Goal: Information Seeking & Learning: Find contact information

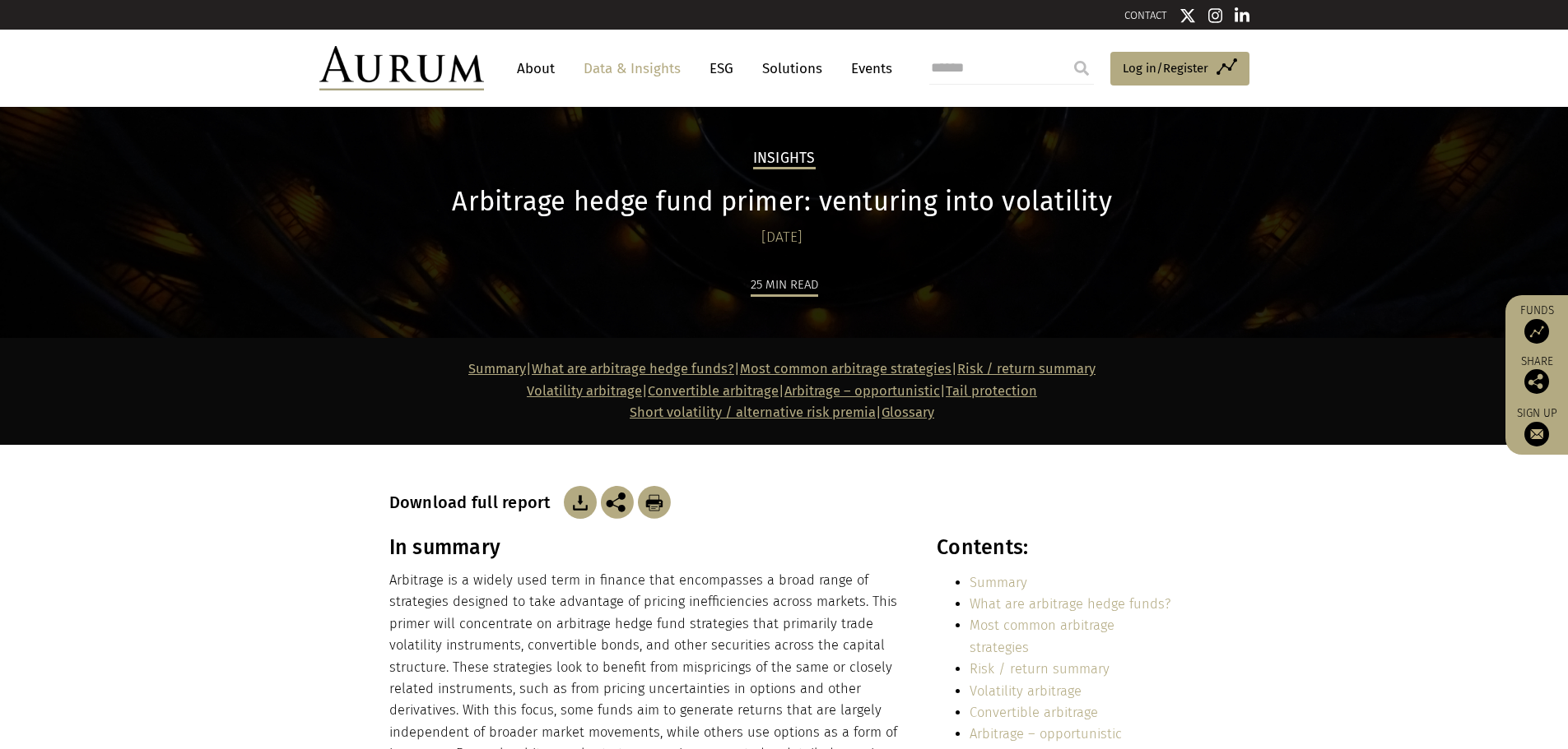
click at [580, 510] on img at bounding box center [580, 502] width 33 height 33
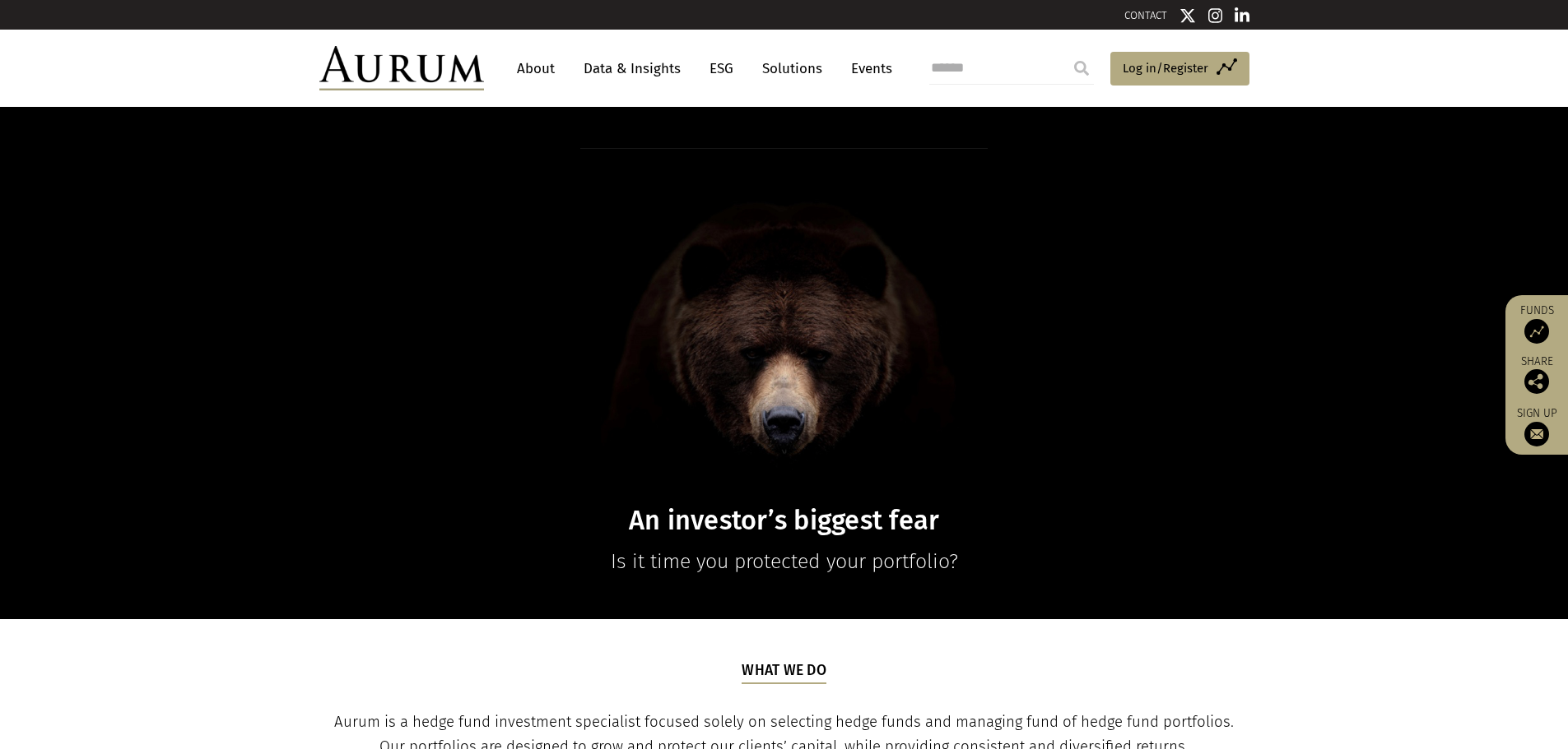
click at [649, 65] on link "Data & Insights" at bounding box center [632, 68] width 113 height 31
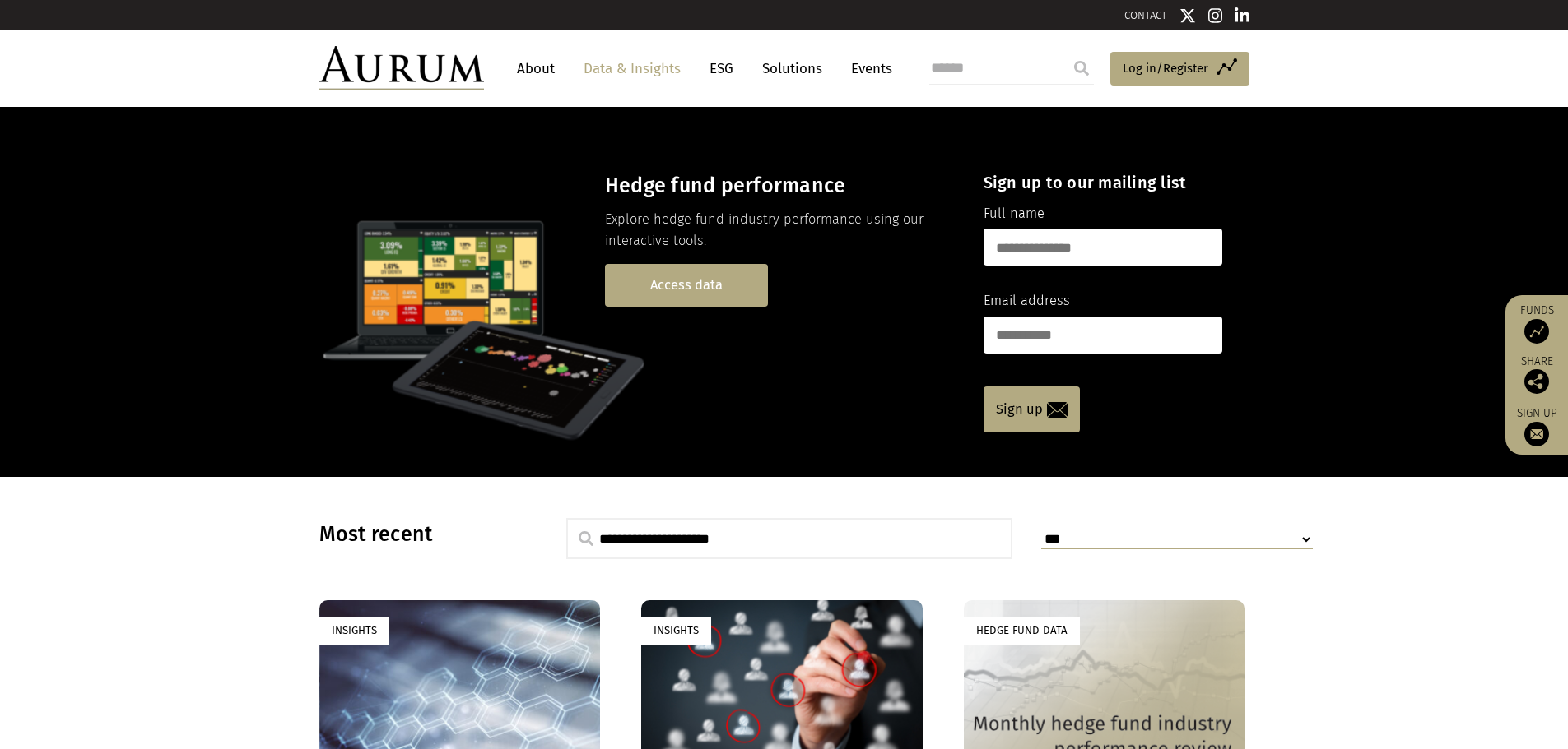
click at [683, 294] on link "Access data" at bounding box center [687, 284] width 163 height 42
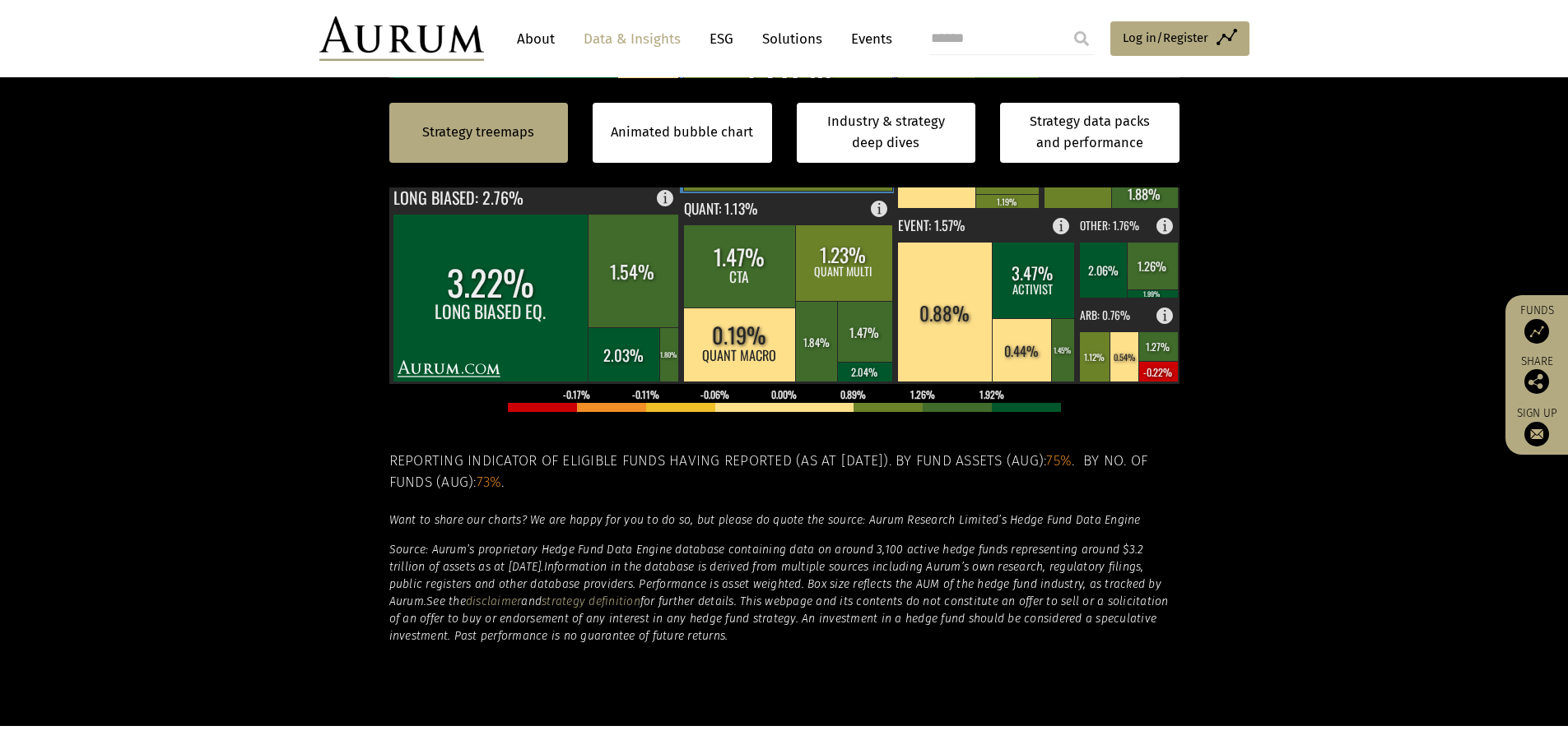
scroll to position [741, 0]
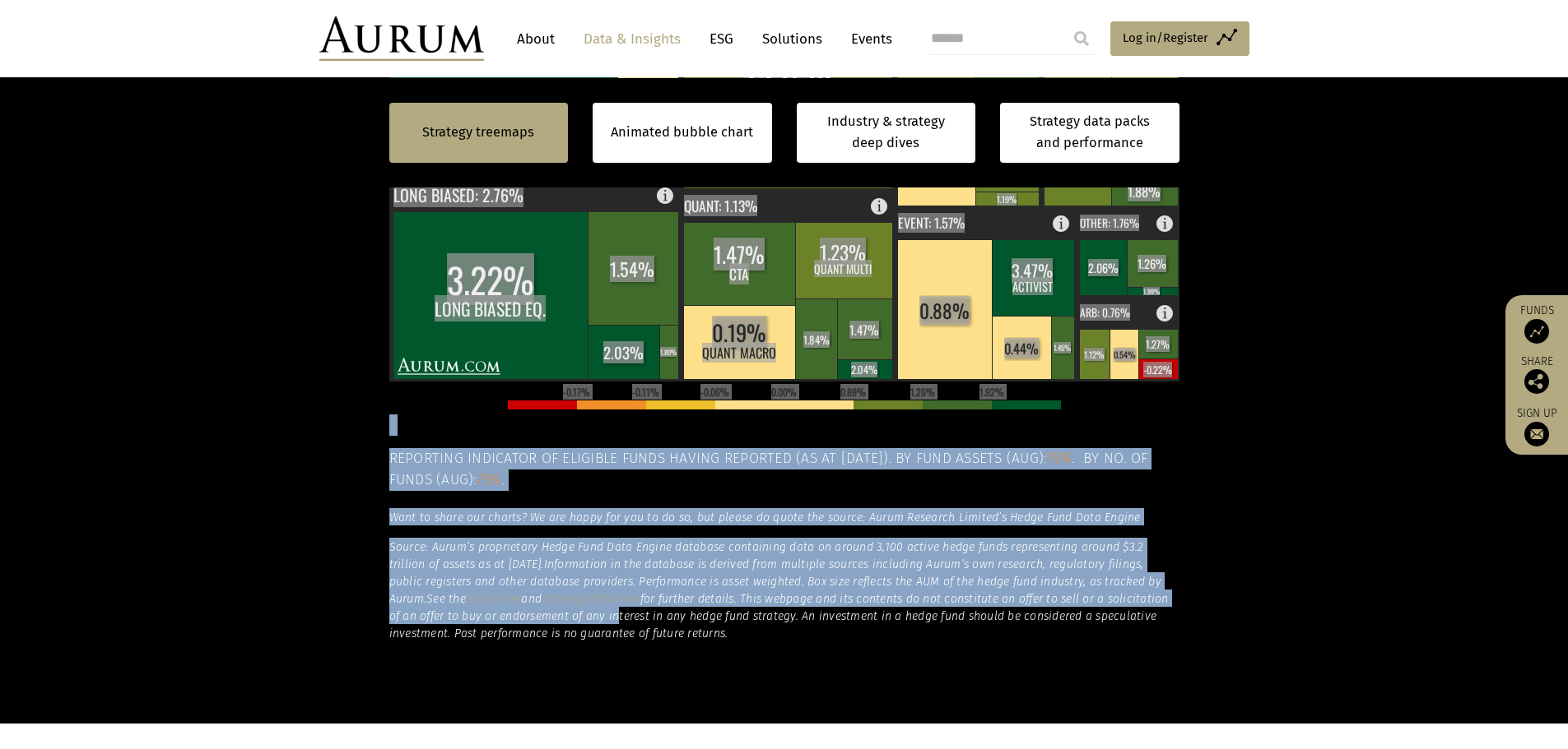
drag, startPoint x: 736, startPoint y: 642, endPoint x: 584, endPoint y: 620, distance: 153.6
click at [584, 620] on div "By strategy – August 2025 By strategy – August 2025 By strategy – year to date …" at bounding box center [784, 243] width 791 height 878
click at [811, 601] on em "for further details. This webpage and its contents do not constitute an offer t…" at bounding box center [778, 616] width 779 height 49
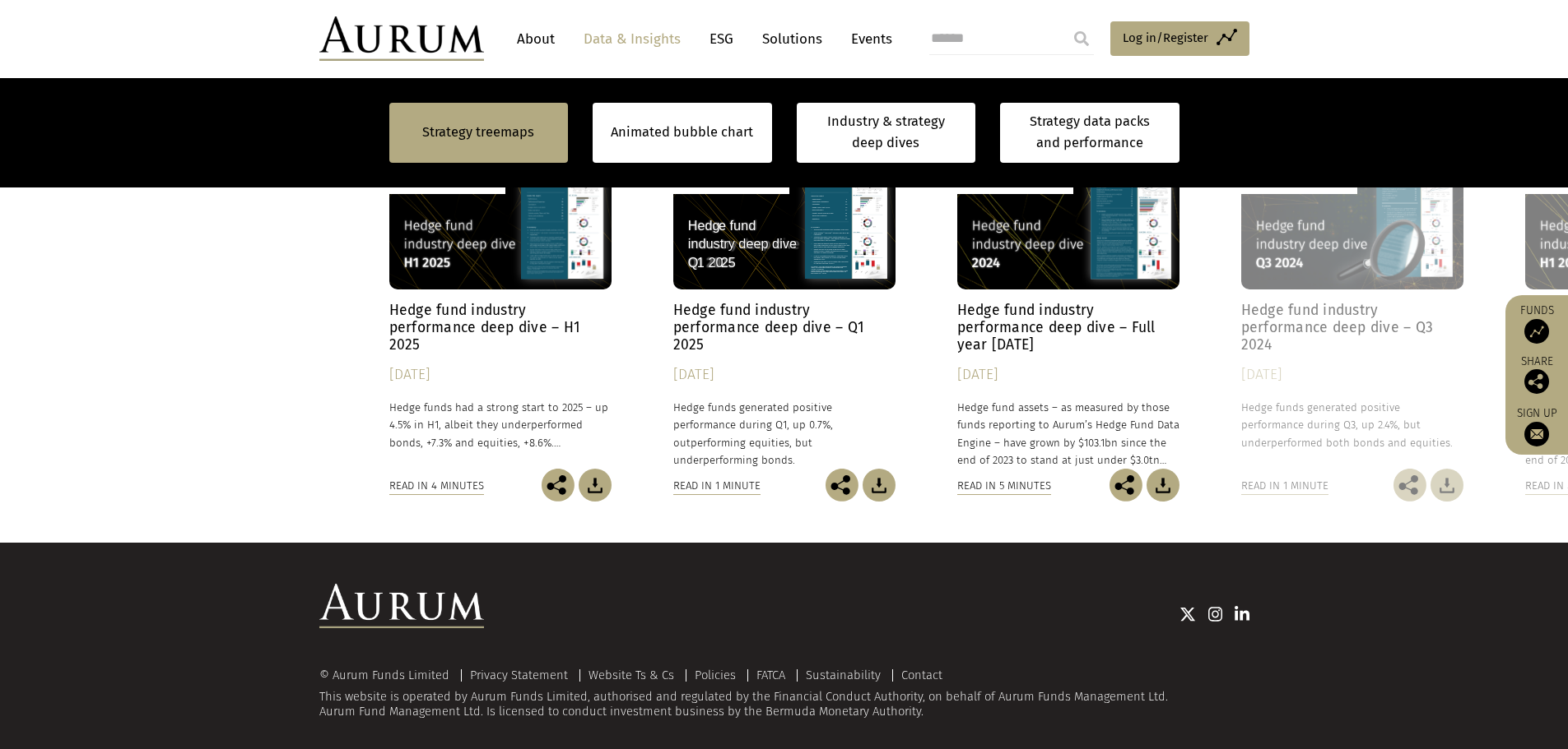
scroll to position [1418, 0]
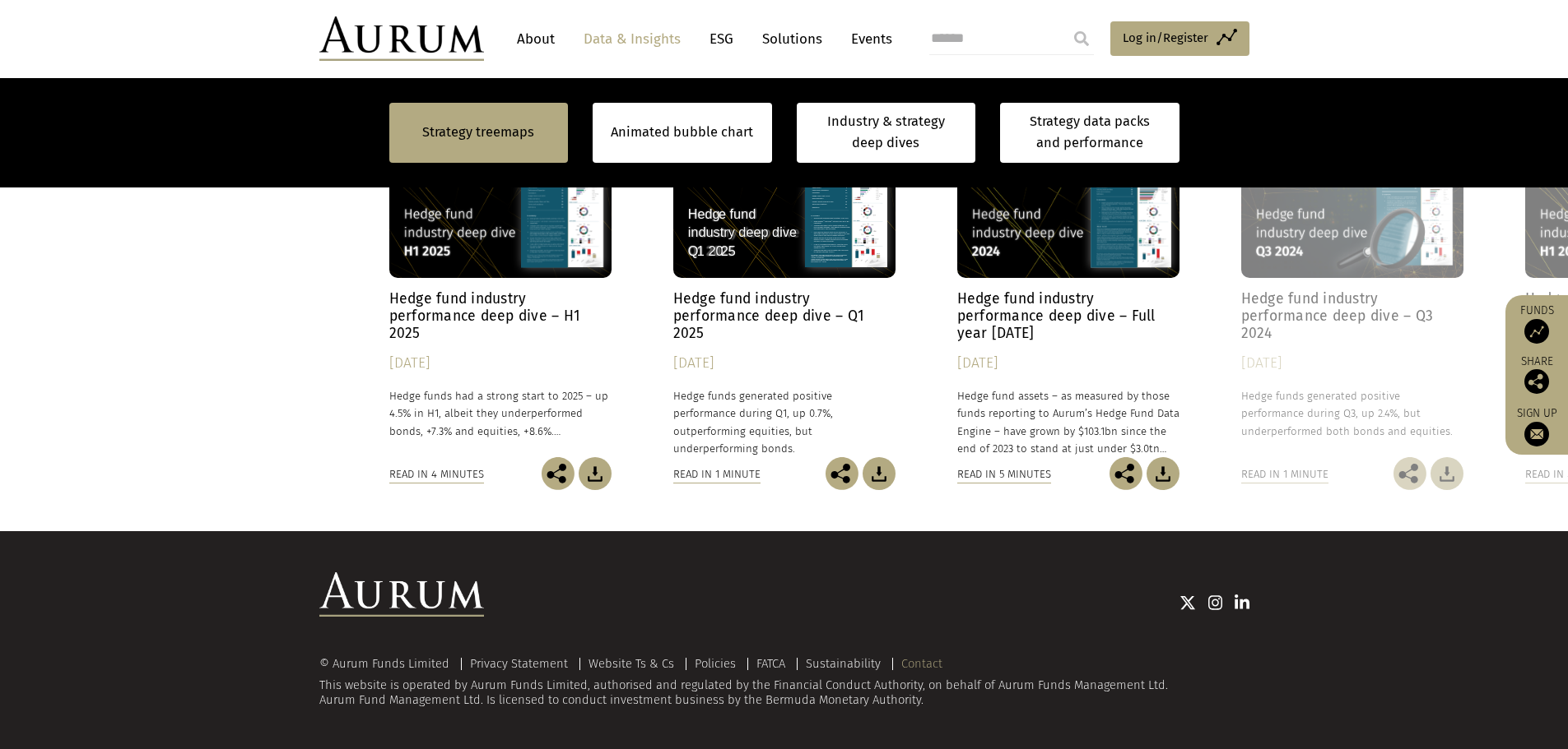
click at [925, 658] on link "Contact" at bounding box center [922, 664] width 41 height 15
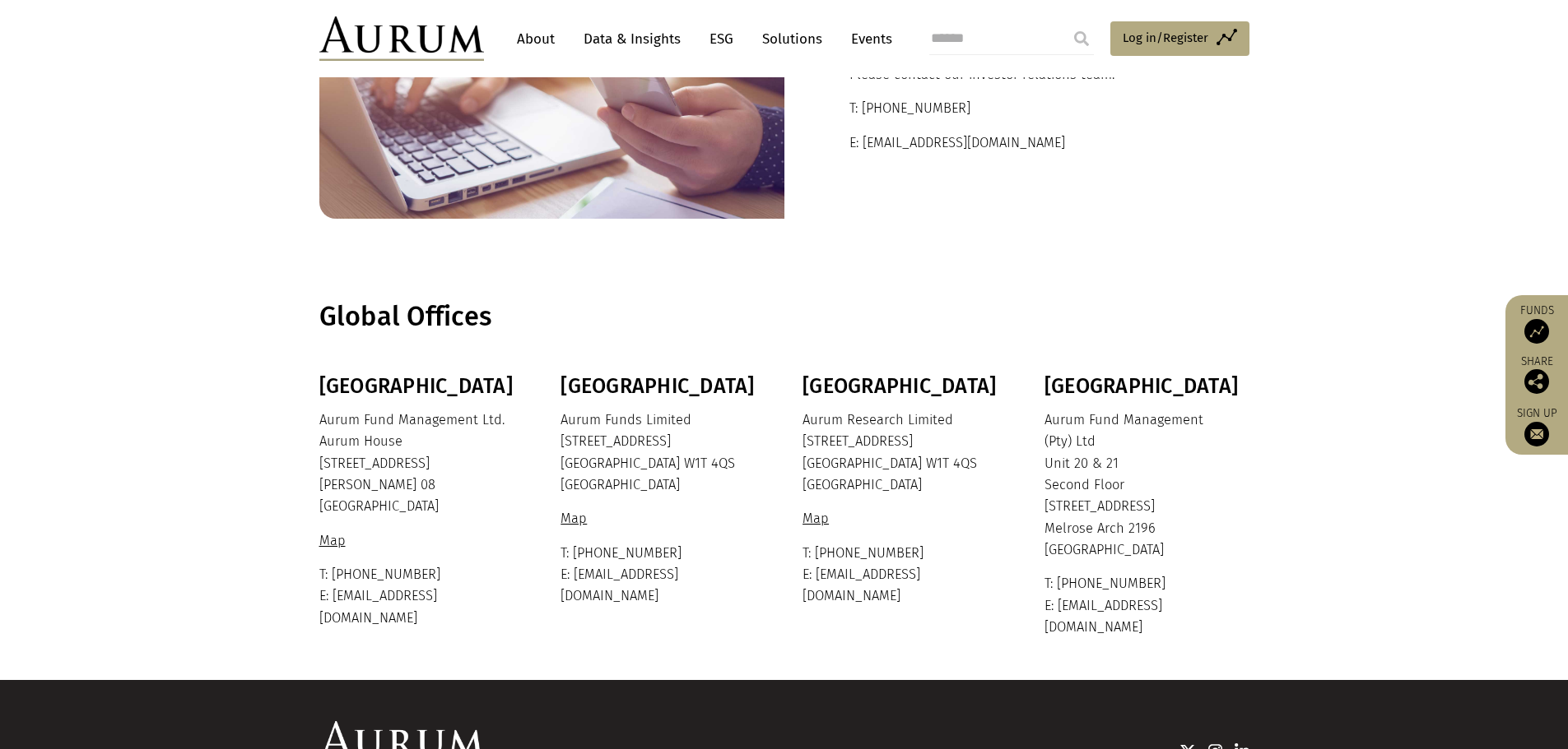
scroll to position [247, 0]
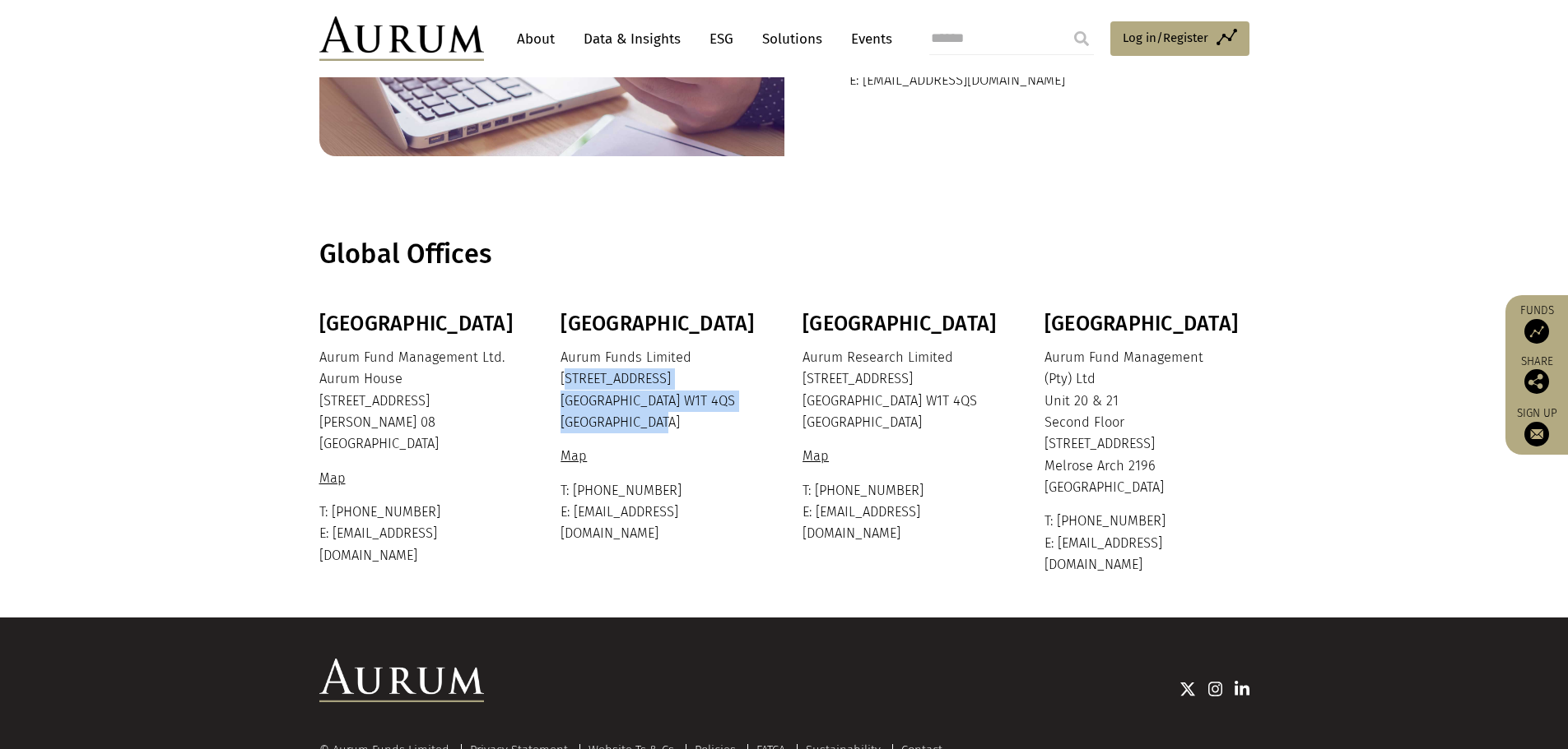
drag, startPoint x: 562, startPoint y: 379, endPoint x: 653, endPoint y: 427, distance: 102.9
click at [653, 427] on p "Aurum Funds Limited 80 Charlotte Street London W1T 4QS United Kingdom" at bounding box center [661, 390] width 201 height 87
click at [659, 397] on p "Aurum Funds Limited 80 Charlotte Street London W1T 4QS United Kingdom" at bounding box center [661, 390] width 201 height 87
copy p "80 Charlotte Street London W1T 4QS"
click at [634, 25] on link "Data & Insights" at bounding box center [632, 39] width 113 height 31
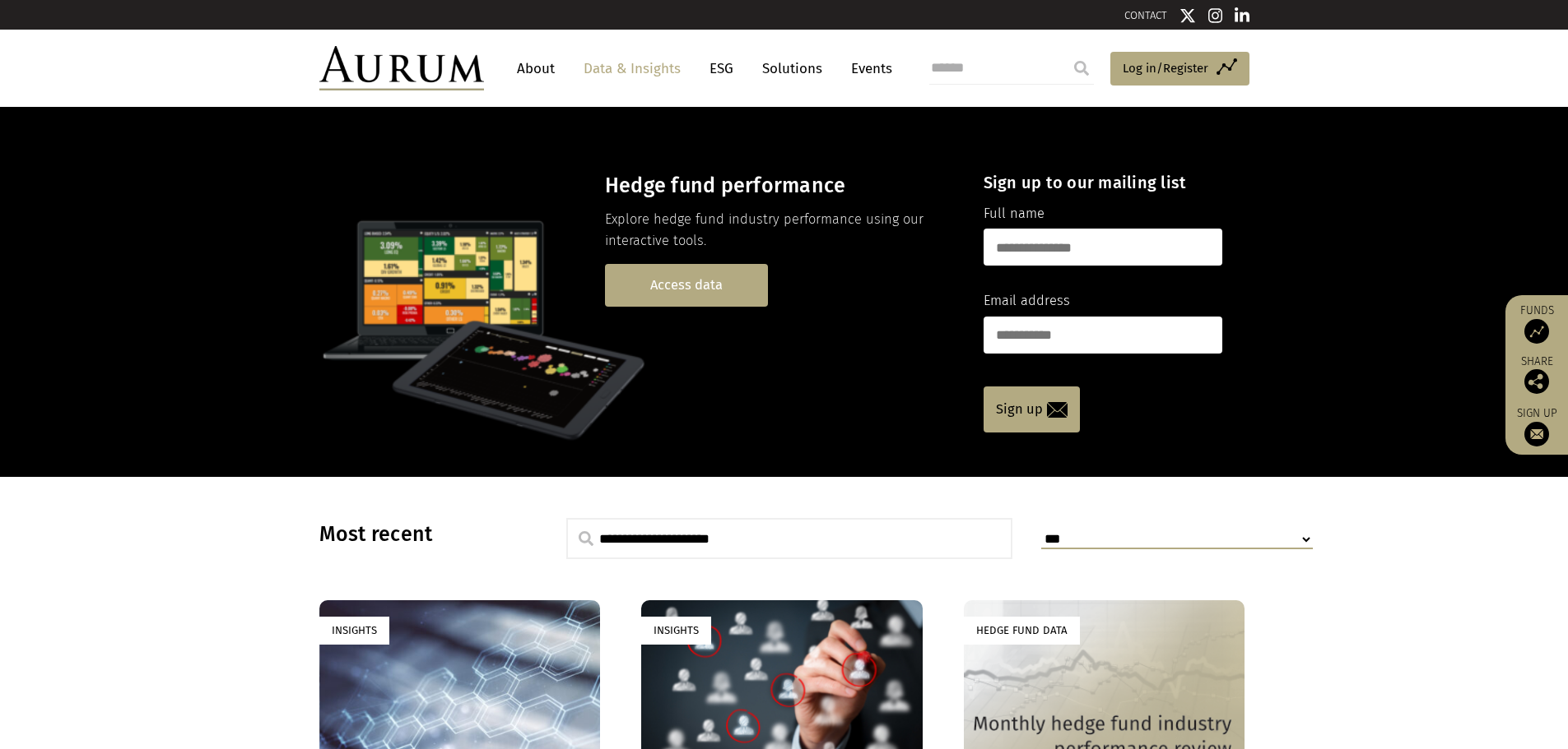
click at [693, 294] on link "Access data" at bounding box center [687, 284] width 163 height 42
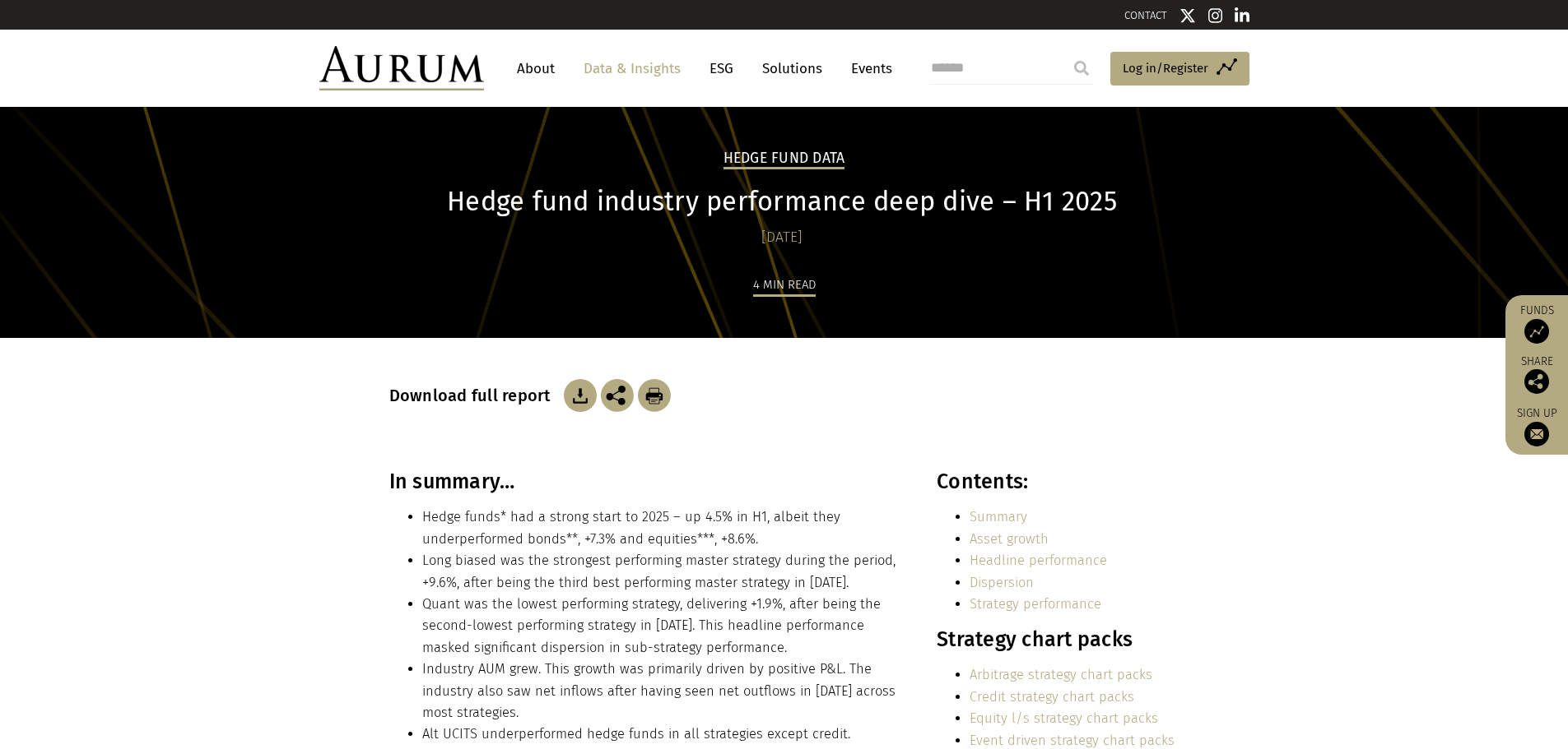
click at [571, 400] on img at bounding box center [580, 396] width 33 height 33
